Goal: Task Accomplishment & Management: Use online tool/utility

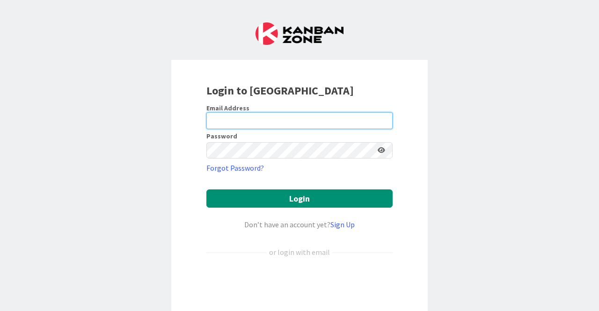
type input "[EMAIL_ADDRESS][PERSON_NAME][DOMAIN_NAME]"
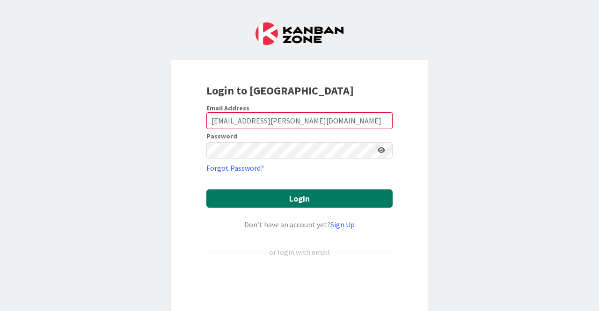
click at [315, 196] on button "Login" at bounding box center [299, 199] width 186 height 18
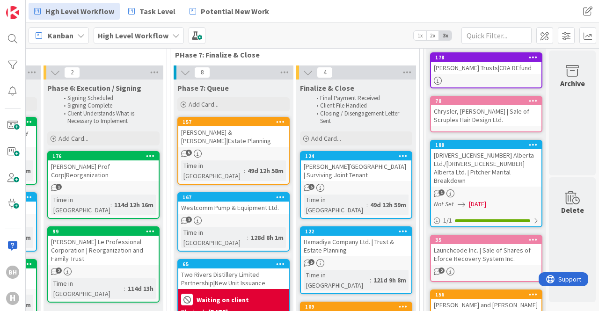
scroll to position [45, 2113]
